Goal: Transaction & Acquisition: Purchase product/service

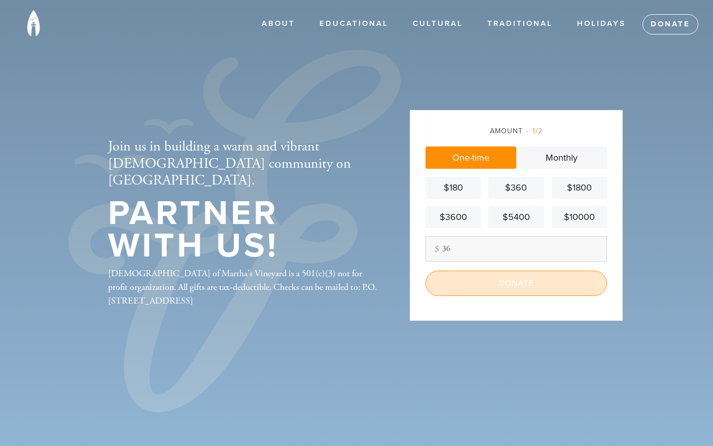
type input "36"
click at [474, 278] on input "Donate" at bounding box center [517, 283] width 182 height 25
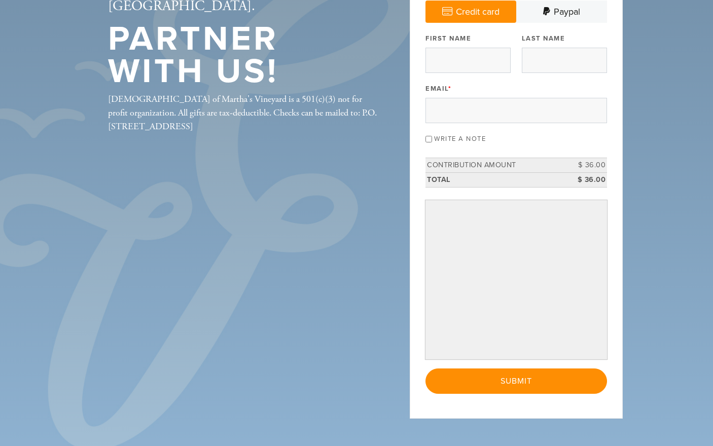
scroll to position [90, 0]
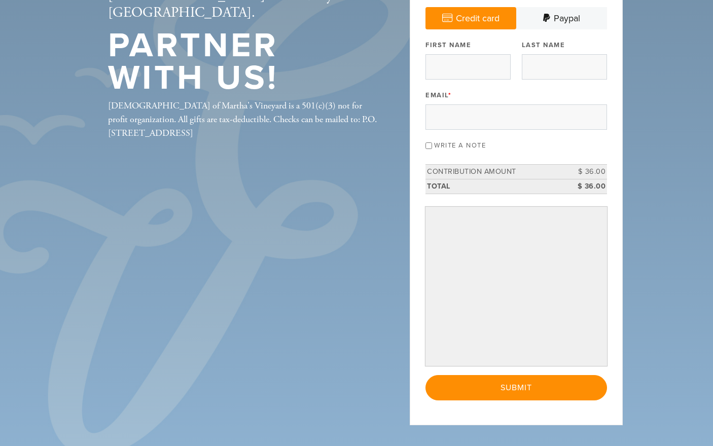
click at [473, 146] on label "Write a note" at bounding box center [460, 146] width 52 height 8
click at [432, 146] on input "Write a note" at bounding box center [429, 146] width 7 height 7
checkbox input "true"
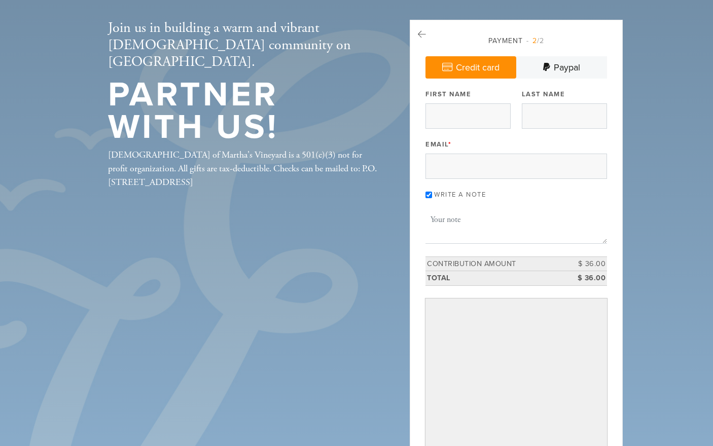
scroll to position [32, 0]
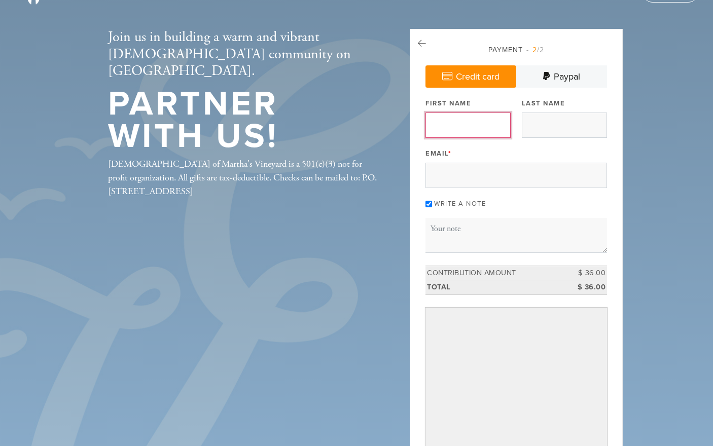
click at [469, 123] on input "First Name" at bounding box center [468, 125] width 85 height 25
type input "[PERSON_NAME]"
type input "[PERSON_NAME][EMAIL_ADDRESS][DOMAIN_NAME]"
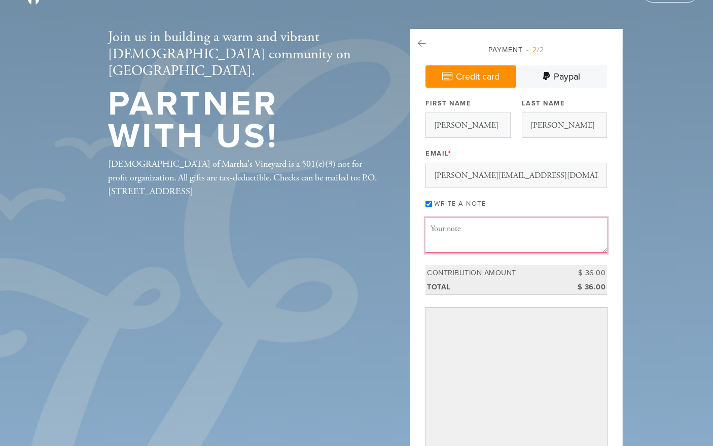
click at [459, 234] on textarea "Message or dedication" at bounding box center [517, 235] width 182 height 34
type textarea "in memory of [PERSON_NAME]"
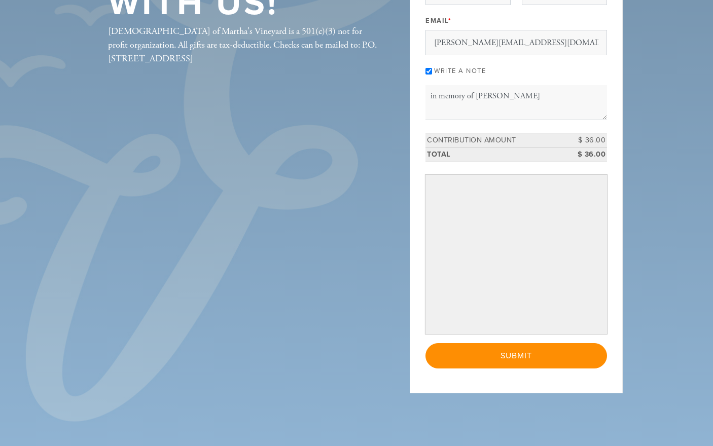
scroll to position [167, 0]
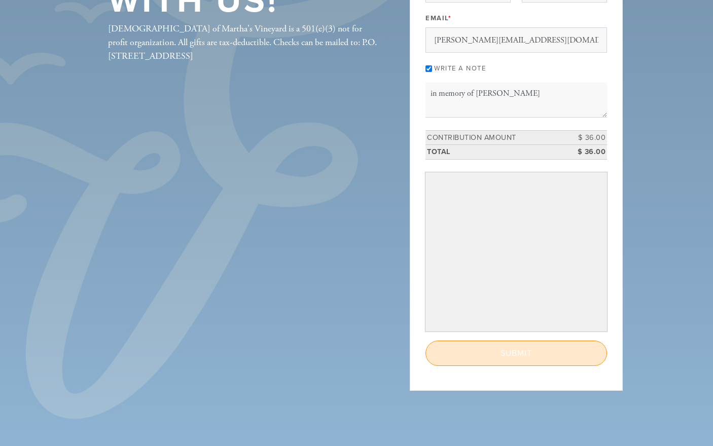
click at [533, 350] on input "Submit" at bounding box center [517, 353] width 182 height 25
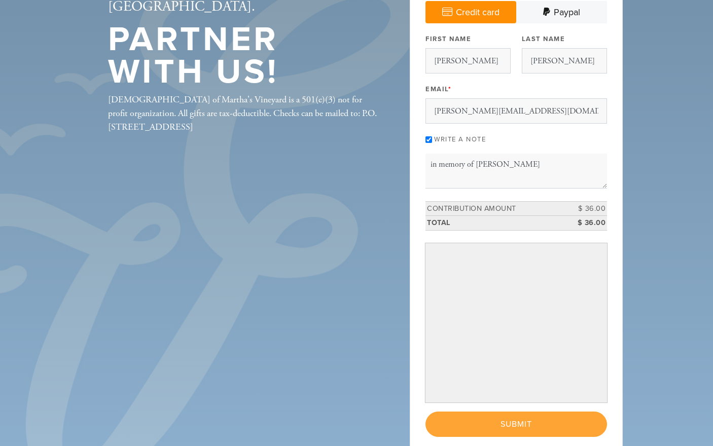
scroll to position [103, 0]
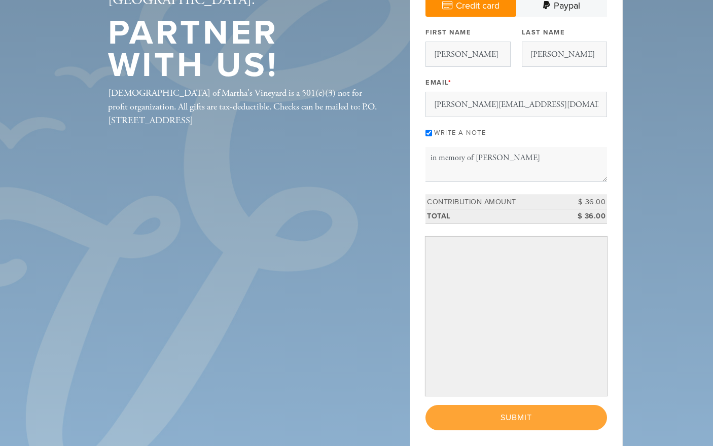
click at [506, 413] on div "< Previous Page Submit" at bounding box center [517, 417] width 182 height 25
